Goal: Information Seeking & Learning: Learn about a topic

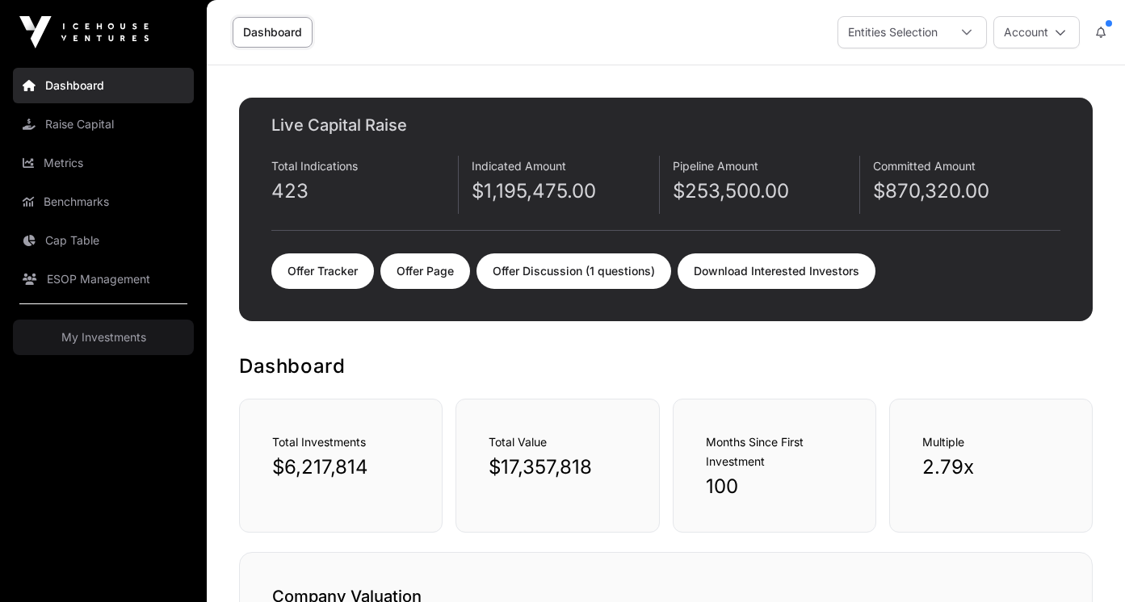
click at [346, 273] on link "Offer Tracker" at bounding box center [322, 271] width 103 height 36
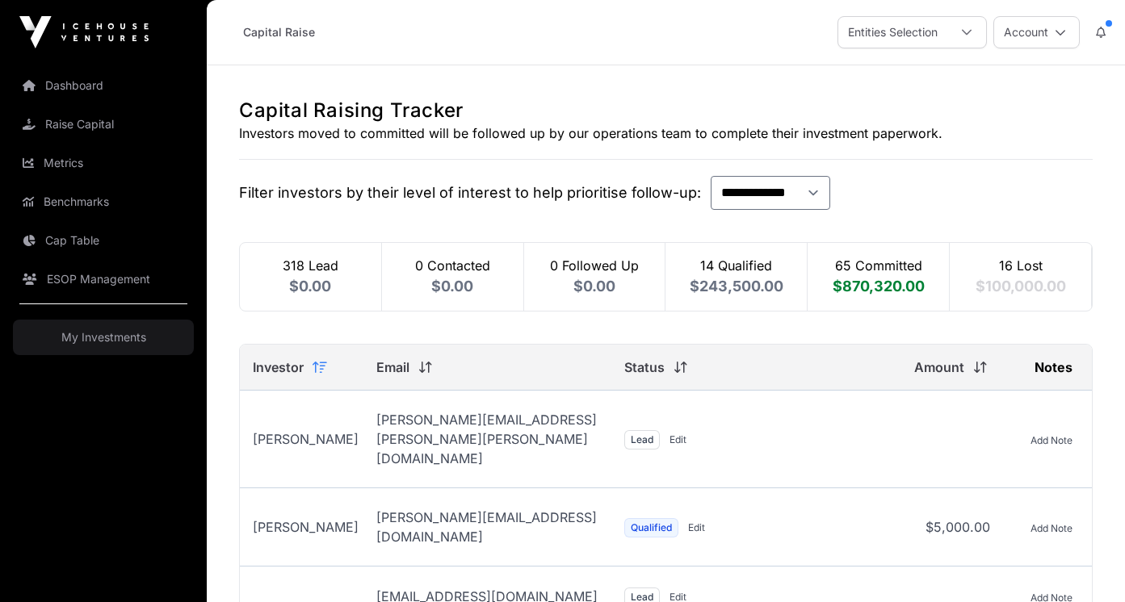
click at [65, 76] on link "Dashboard" at bounding box center [103, 86] width 181 height 36
click at [96, 39] on img at bounding box center [83, 32] width 129 height 32
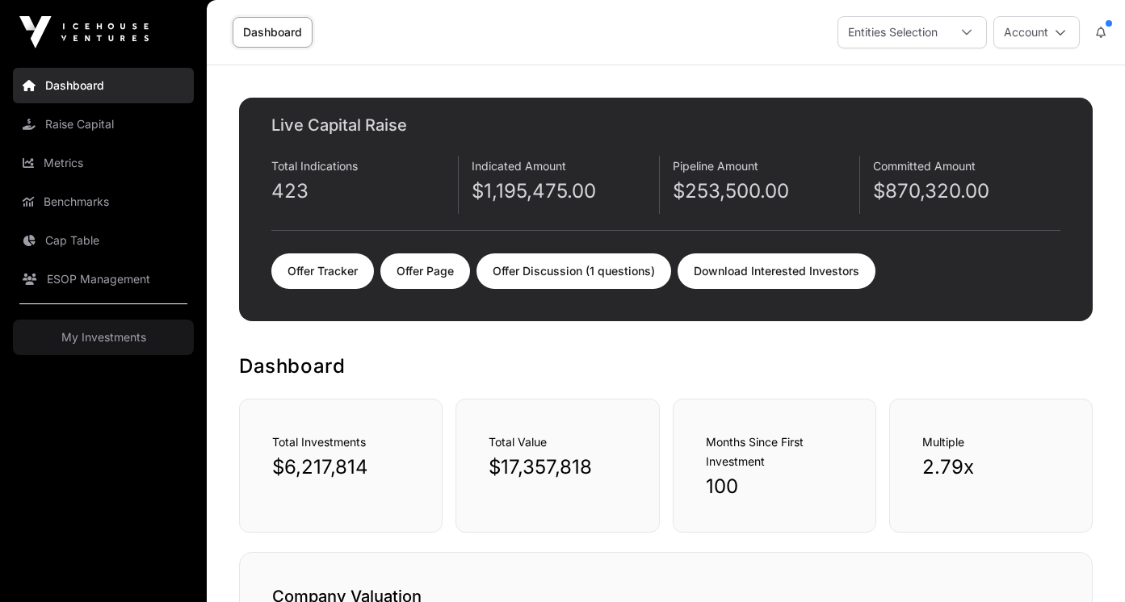
click at [522, 194] on p "$1,195,475.00" at bounding box center [564, 191] width 186 height 26
click at [521, 173] on div "Indicated Amount $1,195,475.00" at bounding box center [564, 185] width 187 height 58
click at [584, 260] on link "Offer Discussion (1 questions)" at bounding box center [573, 271] width 195 height 36
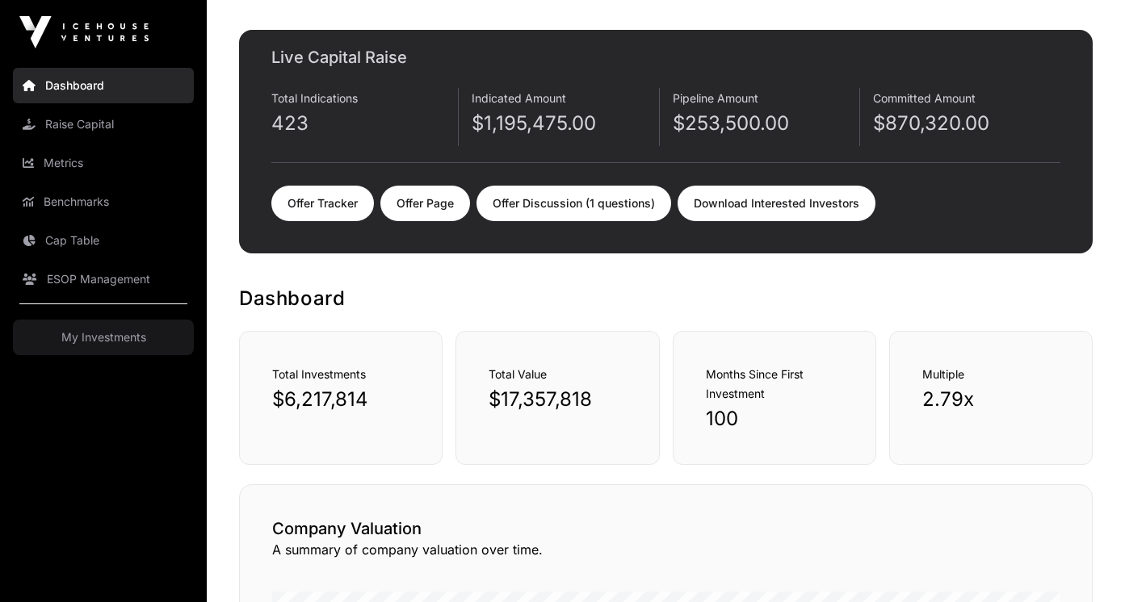
scroll to position [62, 0]
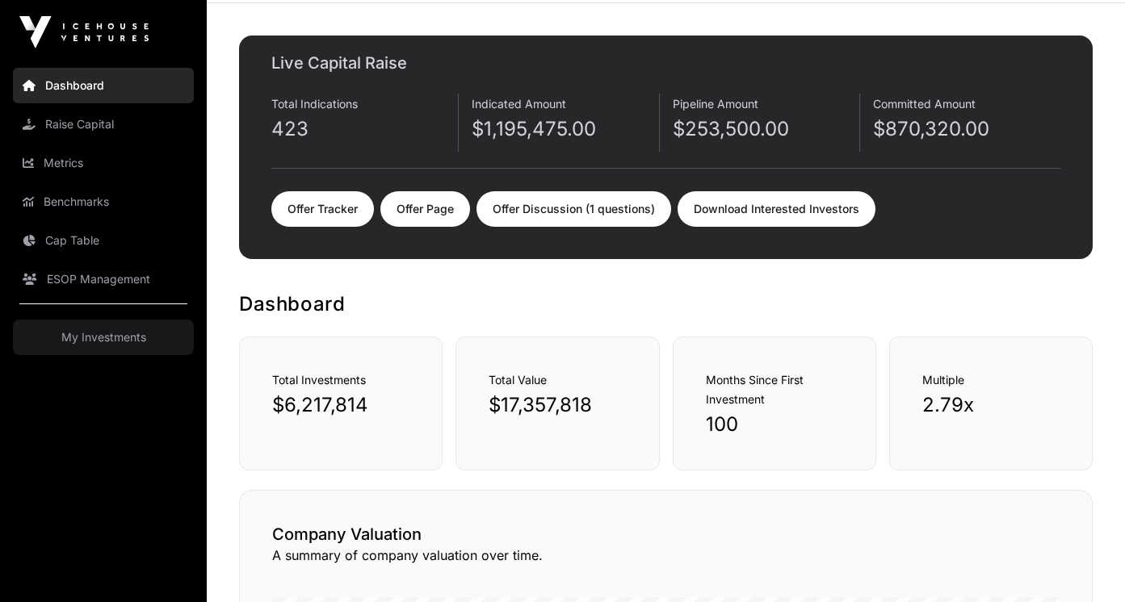
click at [325, 198] on link "Offer Tracker" at bounding box center [322, 209] width 103 height 36
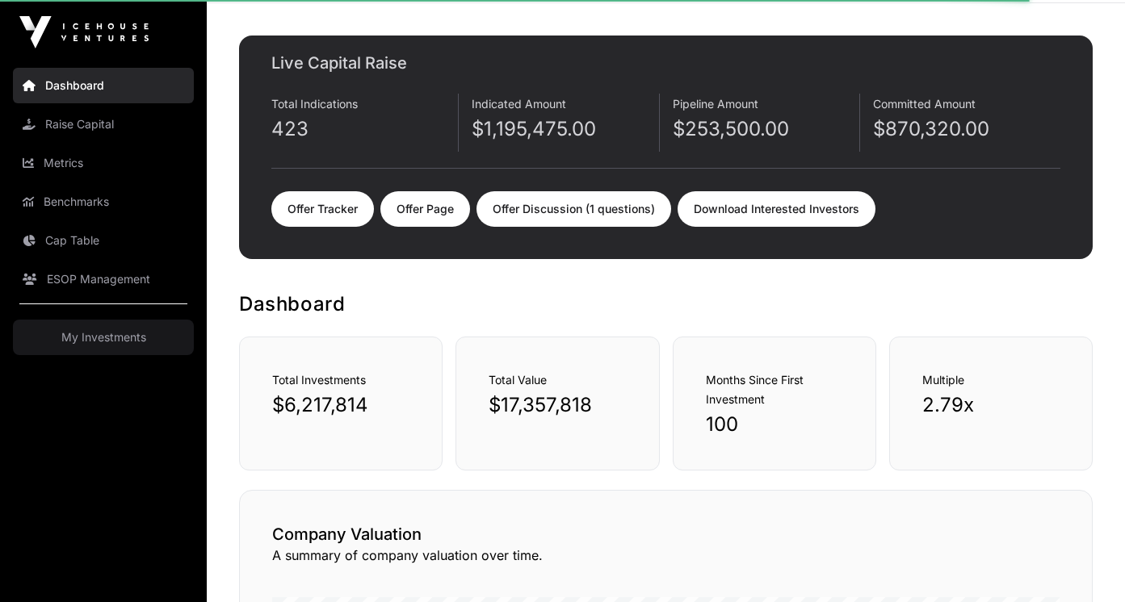
click at [310, 212] on link "Offer Tracker" at bounding box center [322, 209] width 103 height 36
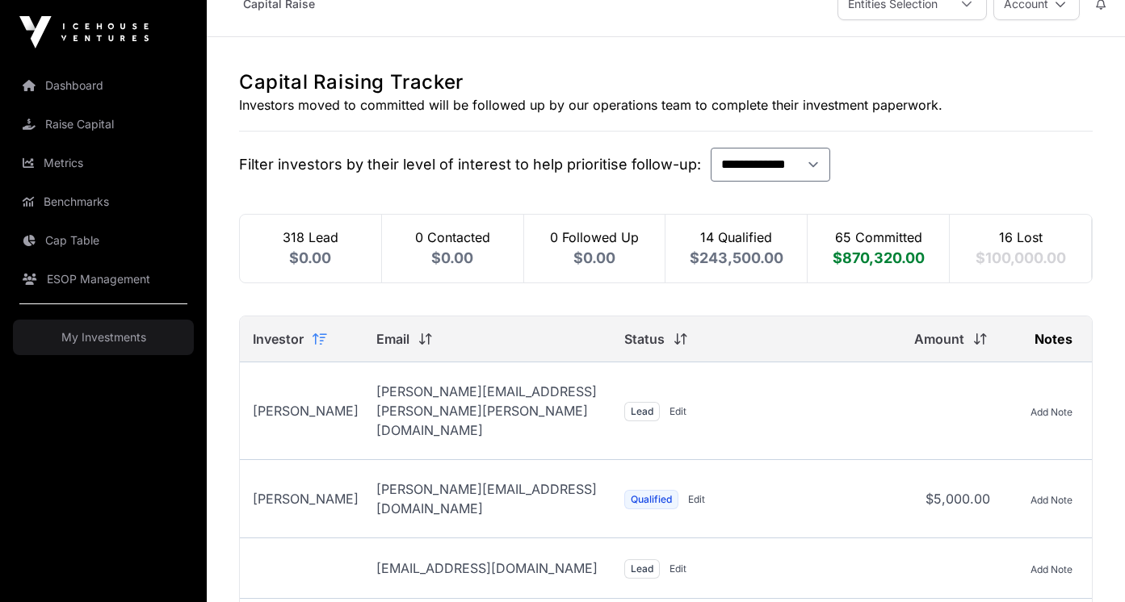
scroll to position [29, 0]
click at [1008, 236] on div "16 Lost $100,000.00" at bounding box center [1020, 248] width 142 height 68
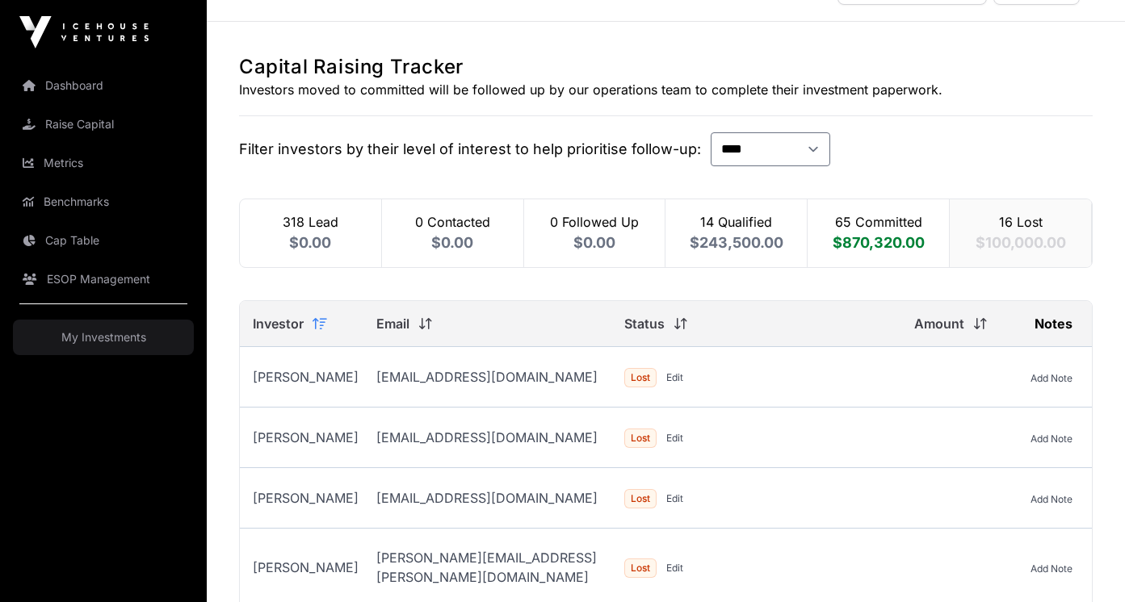
scroll to position [0, 0]
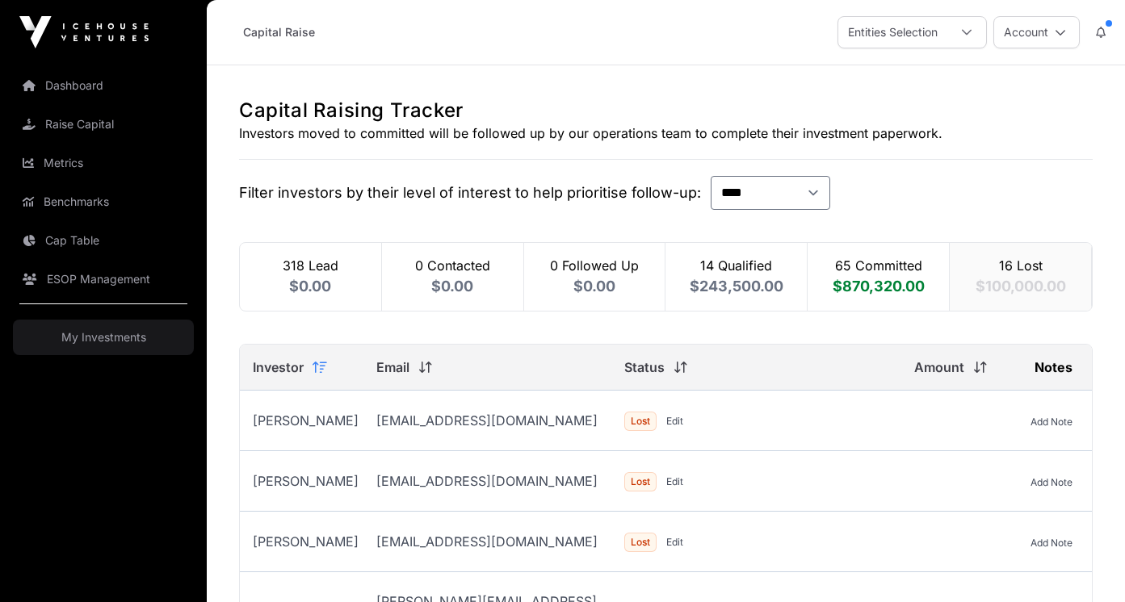
click at [848, 282] on span "$870,320.00" at bounding box center [878, 286] width 92 height 17
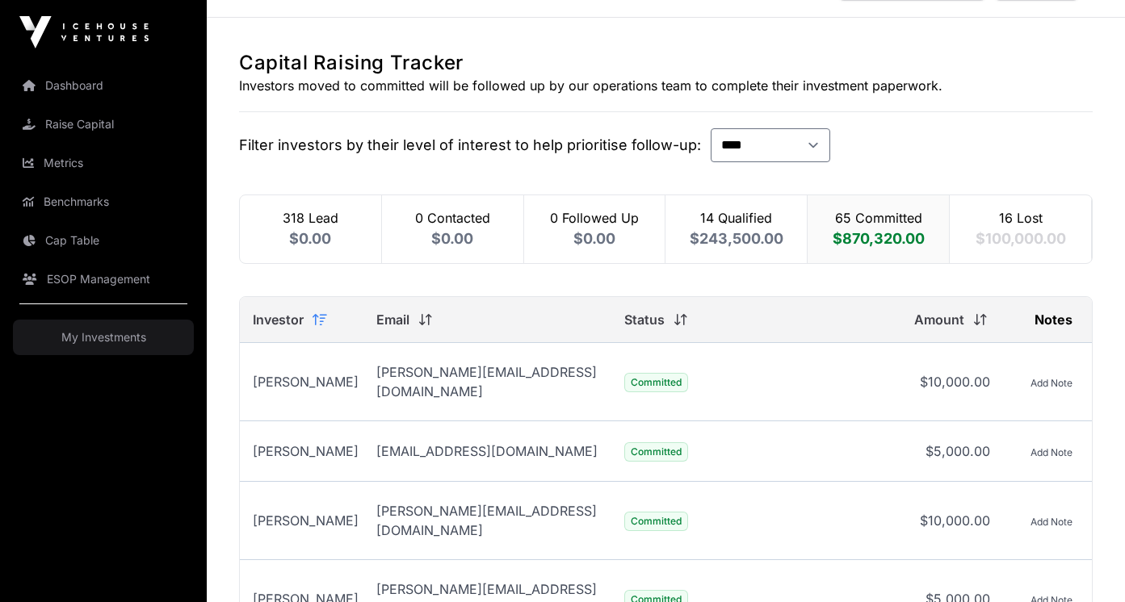
scroll to position [49, 0]
click at [737, 233] on span "$243,500.00" at bounding box center [736, 236] width 94 height 17
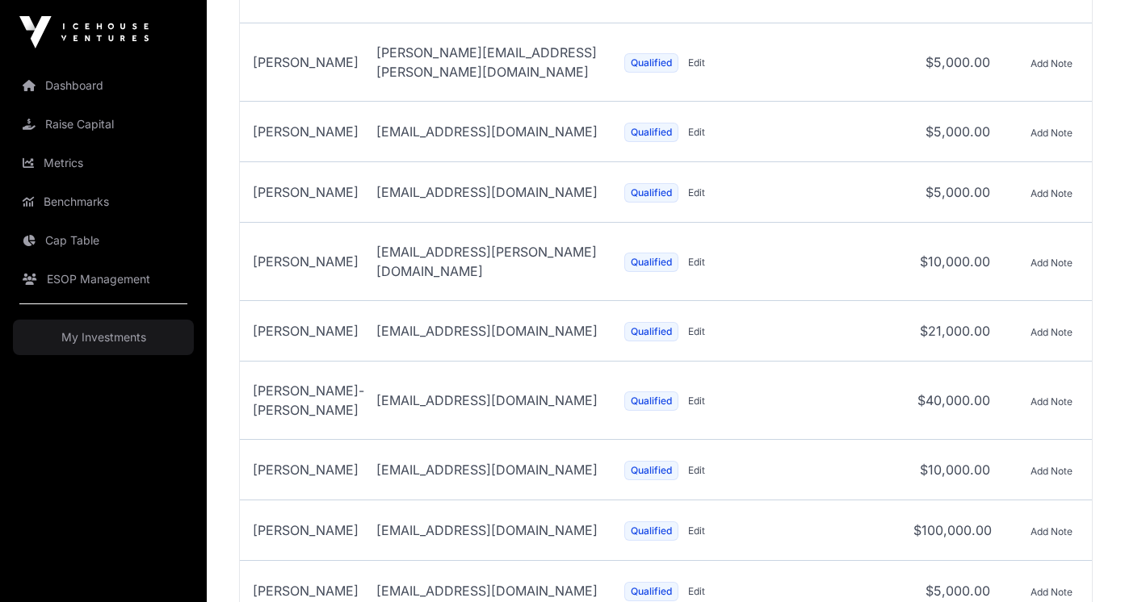
scroll to position [0, 0]
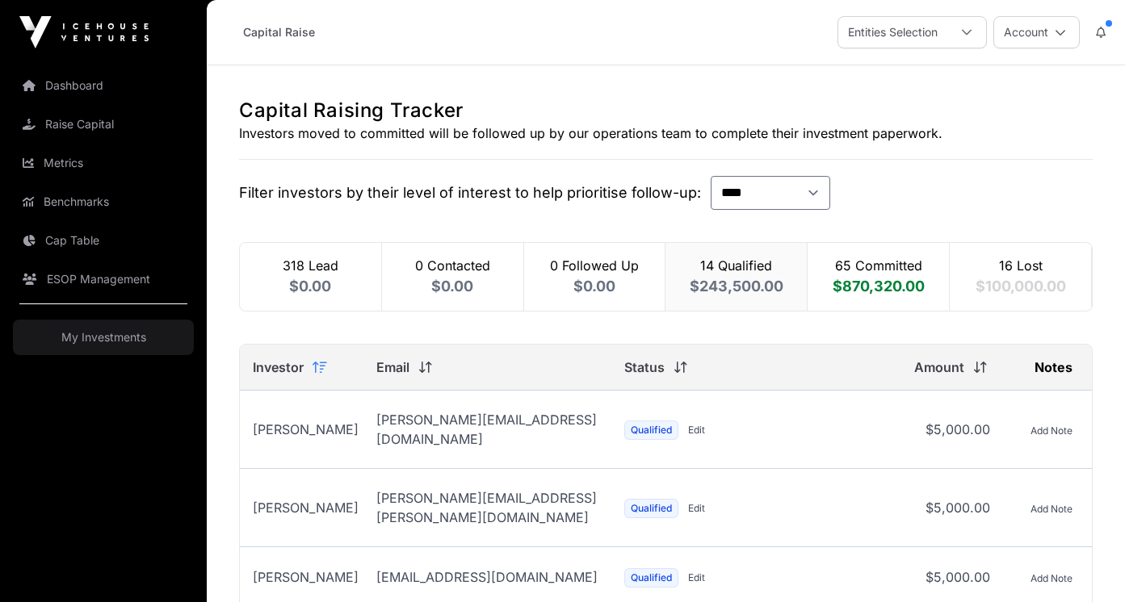
click at [576, 258] on div "0 Followed Up $0.00" at bounding box center [595, 277] width 142 height 68
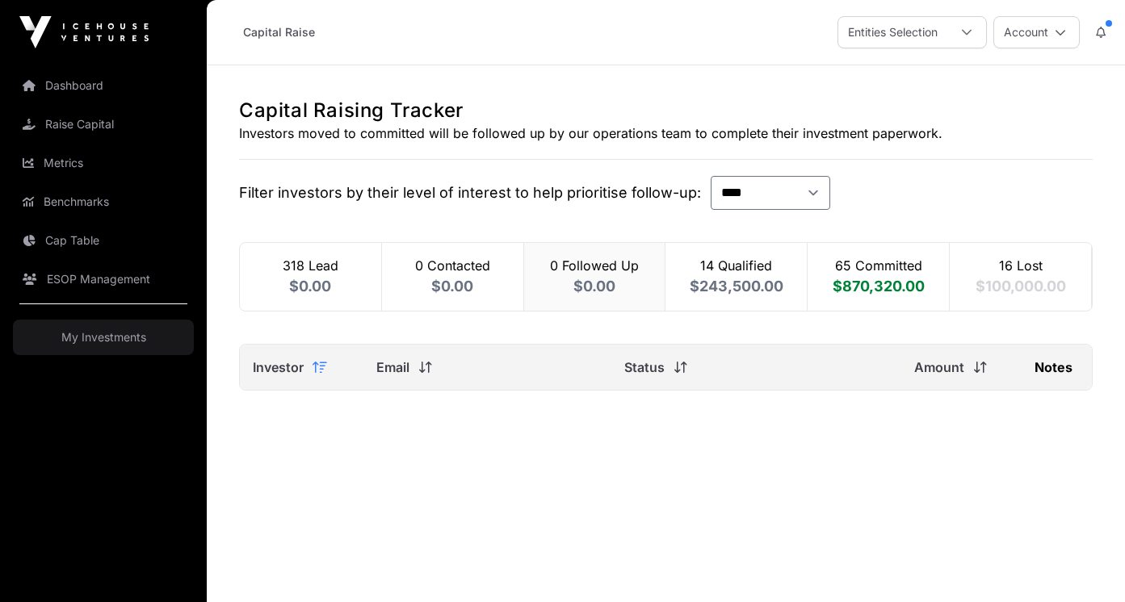
click at [327, 266] on div "318 Lead $0.00" at bounding box center [311, 277] width 142 height 68
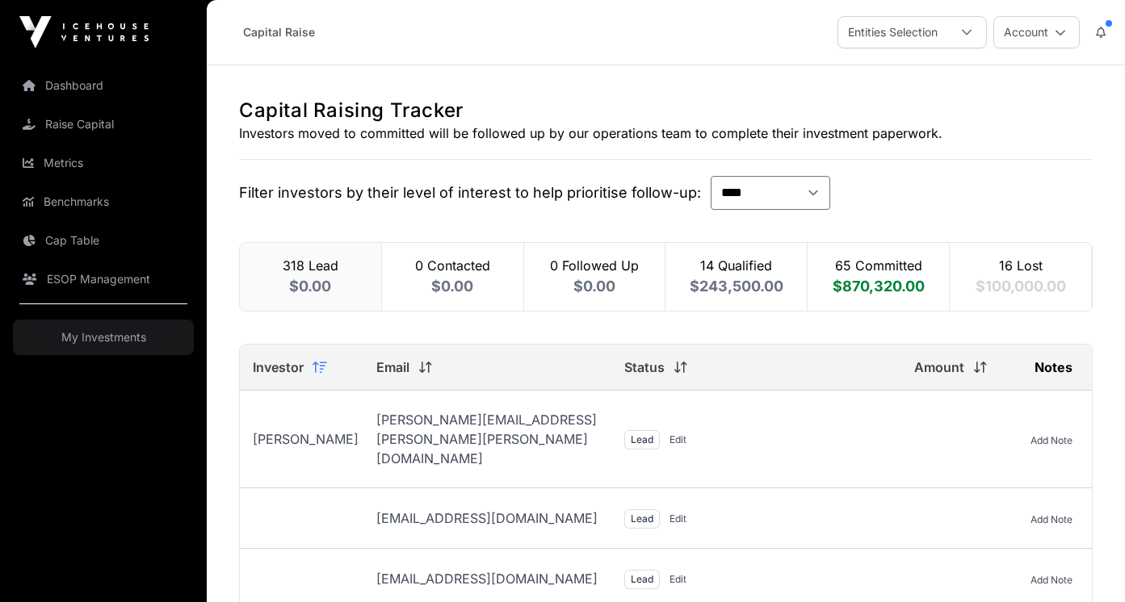
select select "*"
click at [802, 186] on select "**********" at bounding box center [769, 193] width 119 height 34
click at [93, 80] on link "Dashboard" at bounding box center [103, 86] width 181 height 36
